Goal: Information Seeking & Learning: Check status

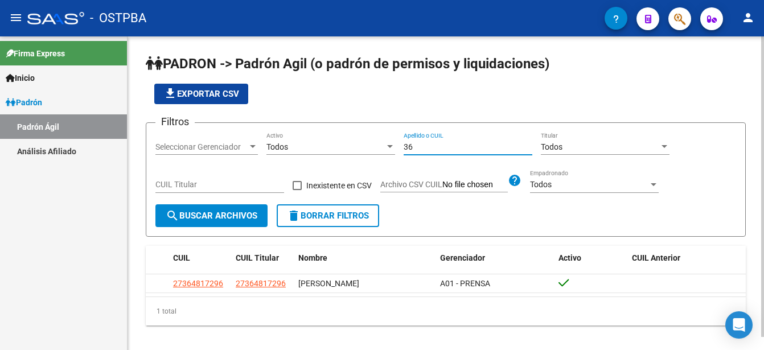
type input "3"
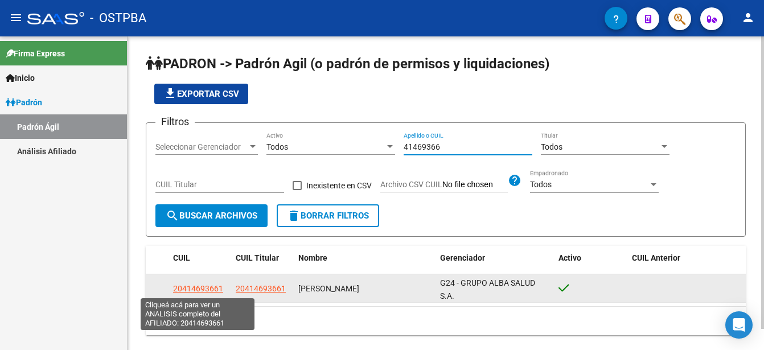
type input "41469366"
click at [205, 288] on span "20414693661" at bounding box center [198, 288] width 50 height 9
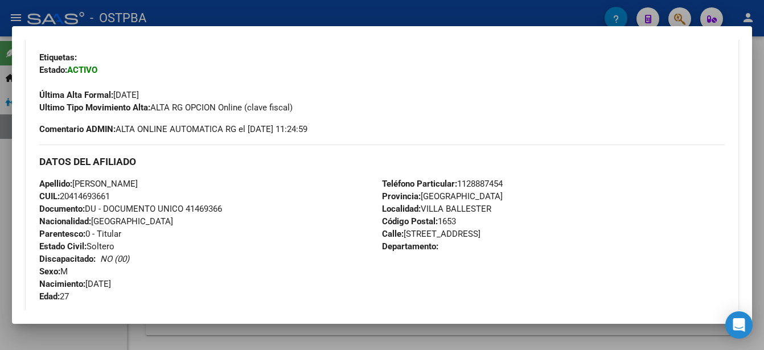
scroll to position [285, 0]
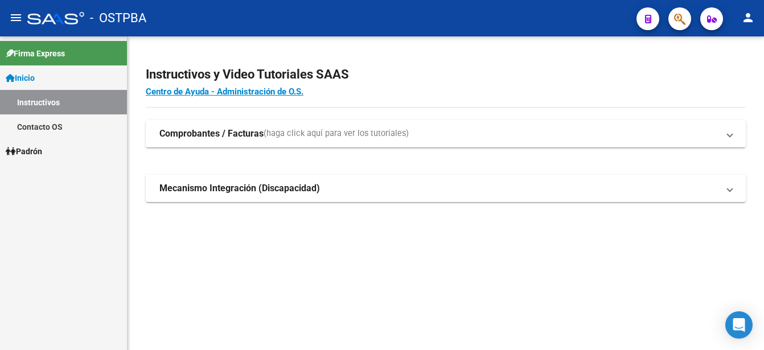
click at [51, 146] on link "Padrón" at bounding box center [63, 151] width 127 height 24
click at [52, 143] on link "Padrón" at bounding box center [63, 151] width 127 height 24
click at [47, 173] on link "Padrón Ágil" at bounding box center [63, 175] width 127 height 24
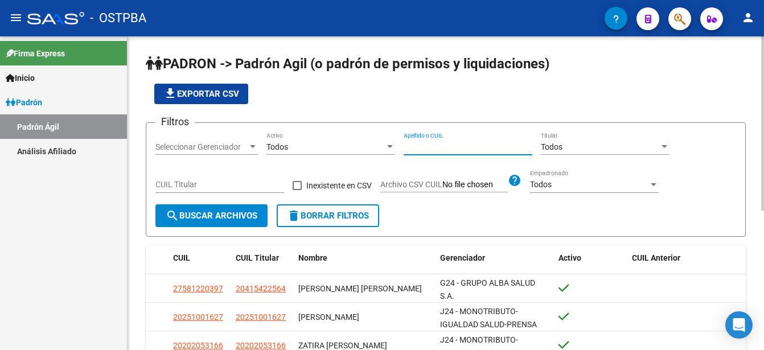
click at [407, 145] on input "Apellido o CUIL" at bounding box center [468, 147] width 129 height 10
